Goal: Communication & Community: Answer question/provide support

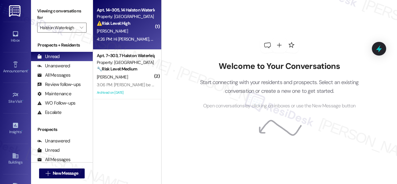
click at [139, 33] on div "[PERSON_NAME]" at bounding box center [125, 31] width 59 height 8
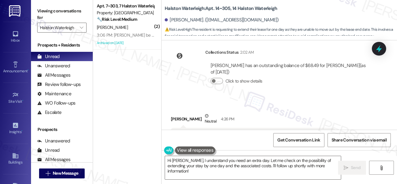
scroll to position [14762, 0]
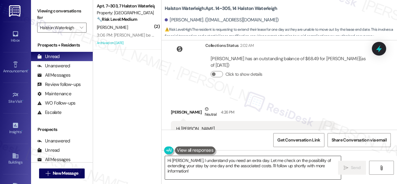
click at [269, 165] on textarea "Hi Claire, I understand you need an extra day. Let me check on the possibility …" at bounding box center [253, 167] width 176 height 23
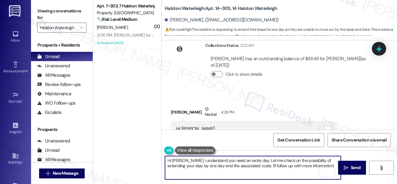
click at [304, 165] on textarea "Hi Claire, I understand you need an extra day. Let me check on the possibility …" at bounding box center [253, 167] width 176 height 23
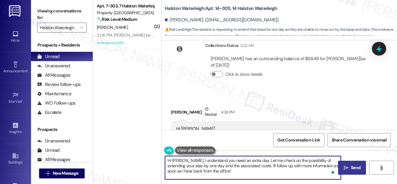
type textarea "Hi Claire, I understand you need an extra day. Let me check on the possibility …"
click at [350, 169] on span "Send" at bounding box center [355, 167] width 10 height 7
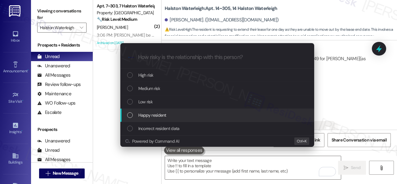
scroll to position [14793, 0]
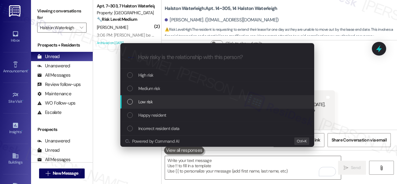
click at [144, 101] on span "Low risk" at bounding box center [145, 101] width 14 height 7
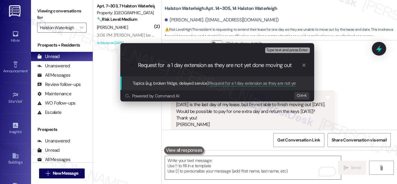
type input "Request for a 1 day extension as they are not yet done moving out."
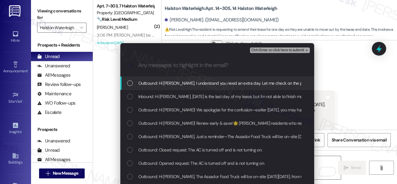
click at [152, 97] on span "Inbound: Hi Sarah, Today is the last day of my lease, but I'm not able to finis…" at bounding box center [324, 96] width 373 height 7
click at [264, 50] on span "Ctrl+Enter or click here to submit" at bounding box center [277, 50] width 53 height 4
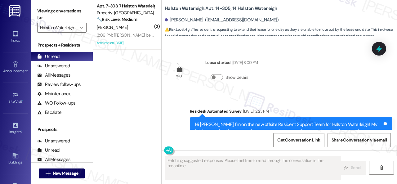
scroll to position [14855, 0]
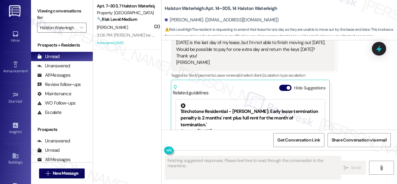
type textarea "Fetching suggested responses. Please feel free to read through the conversation…"
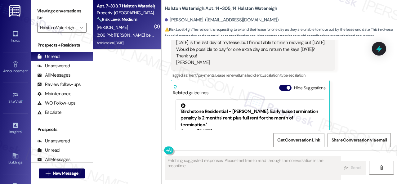
click at [136, 28] on div "[PERSON_NAME]" at bounding box center [125, 28] width 59 height 8
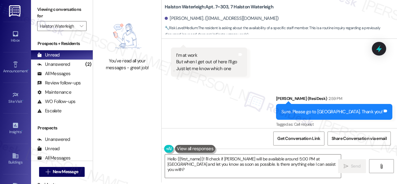
scroll to position [2, 0]
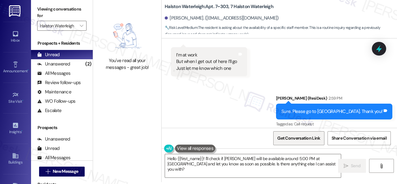
click at [317, 161] on textarea "Hello {{first_name}}! I'll check if Valeria will be available around 5:00 PM at…" at bounding box center [253, 165] width 176 height 23
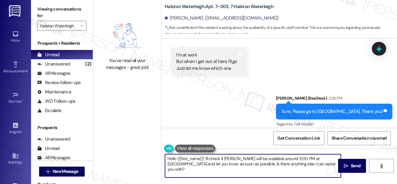
drag, startPoint x: 261, startPoint y: 163, endPoint x: 121, endPoint y: 156, distance: 140.2
click at [114, 156] on div "You've read all your messages - great job! Halston Waterleigh: Apt. 7~303, 7 Ha…" at bounding box center [245, 90] width 304 height 184
paste textarea "I'm sorry for the delayed response."
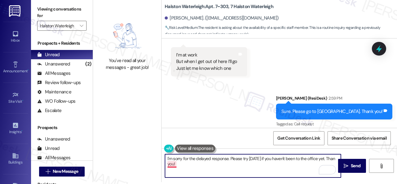
click at [175, 163] on textarea "I'm sorry for the delayed response. Please try tomorrow if you haven't been to …" at bounding box center [253, 165] width 176 height 23
click at [201, 167] on textarea "I'm sorry for the delayed response. Please try tomorrow if you haven't been to …" at bounding box center [253, 165] width 176 height 23
type textarea "I'm sorry for the delayed response. Please try tomorrow if you haven't been to …"
click at [343, 165] on icon "" at bounding box center [345, 165] width 5 height 5
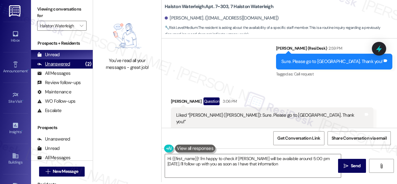
type textarea "Hi {{first_name}}! I'm happy to check if Valeria will be available around 5:00 …"
click at [57, 65] on div "Unanswered" at bounding box center [53, 64] width 33 height 7
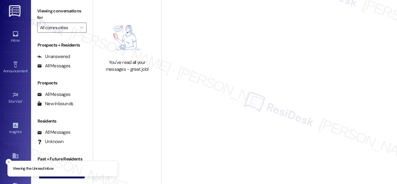
type input "Halston Waterleigh"
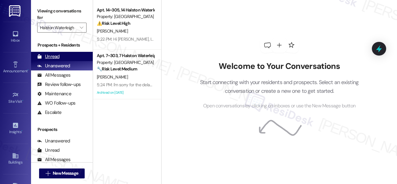
click at [53, 57] on div "Unread" at bounding box center [48, 56] width 22 height 7
